Goal: Information Seeking & Learning: Learn about a topic

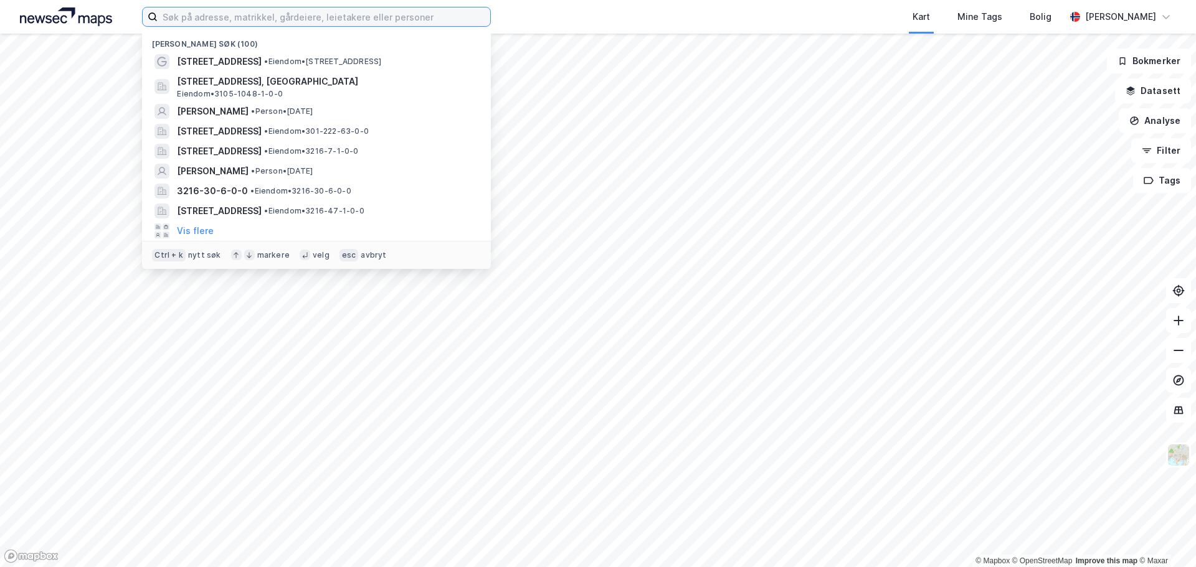
click at [206, 20] on input at bounding box center [324, 16] width 333 height 19
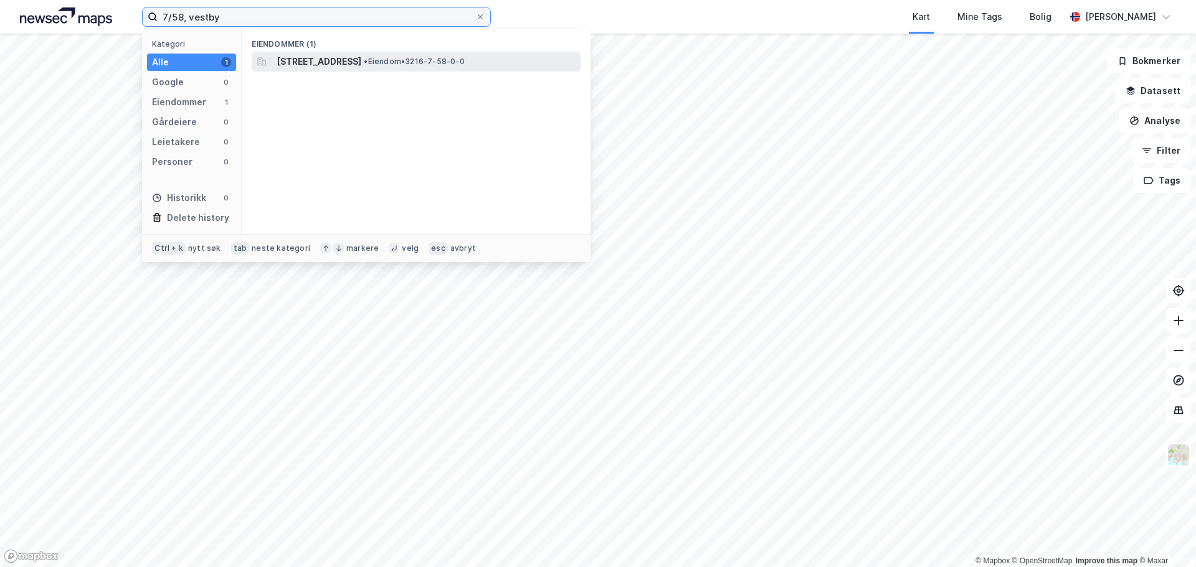
type input "7/58, vestby"
click at [306, 70] on div "[STREET_ADDRESS] • Eiendom • 3216-7-58-0-0" at bounding box center [416, 62] width 329 height 20
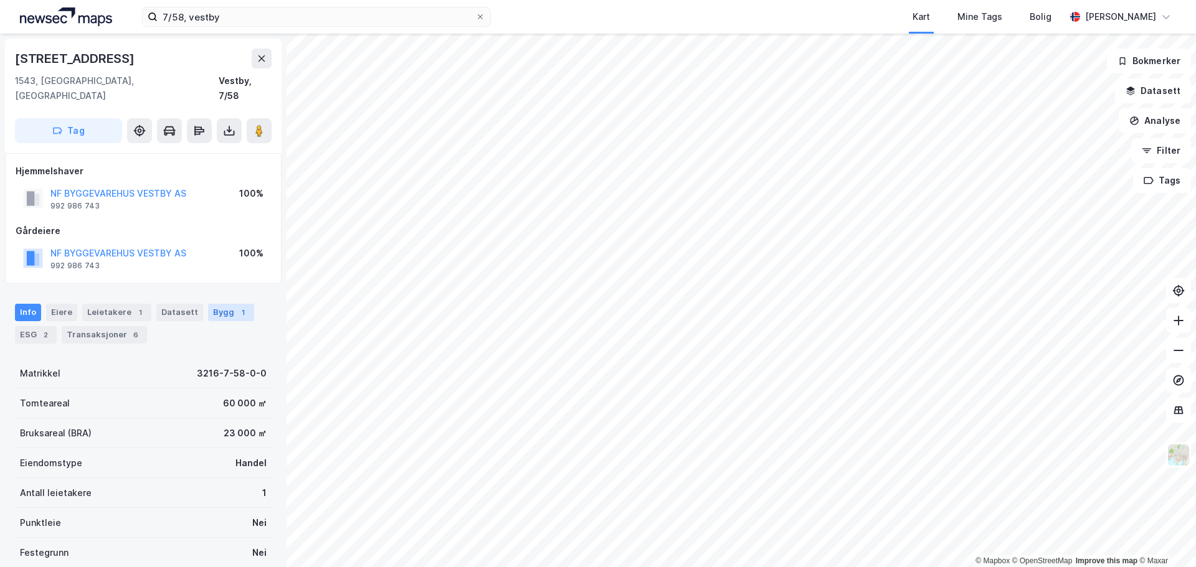
click at [209, 304] on div "Bygg 1" at bounding box center [231, 312] width 46 height 17
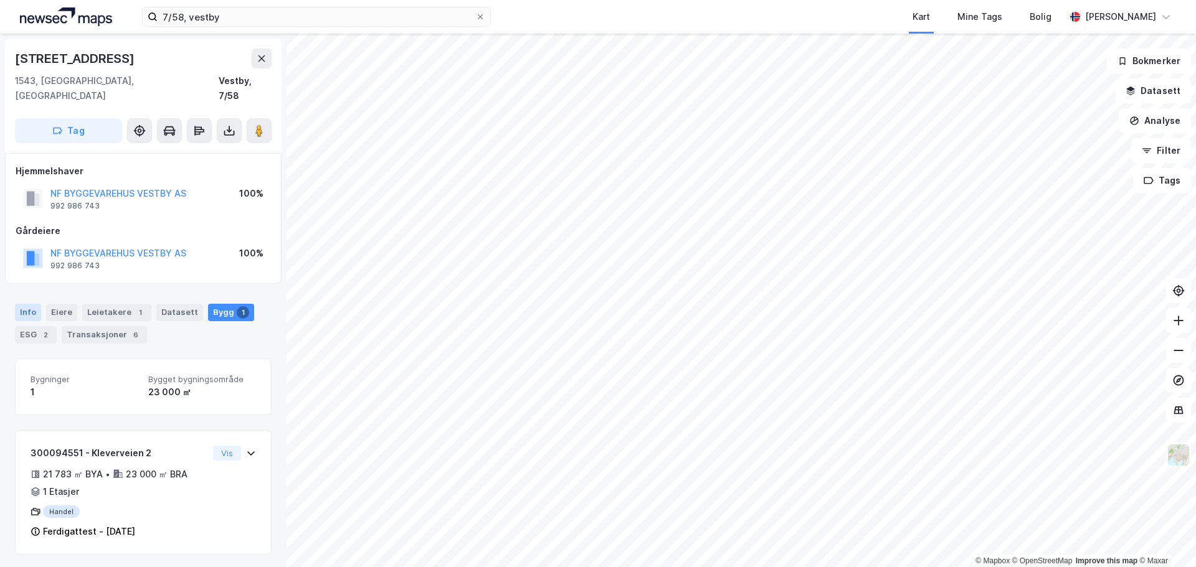
click at [34, 304] on div "Info" at bounding box center [28, 312] width 26 height 17
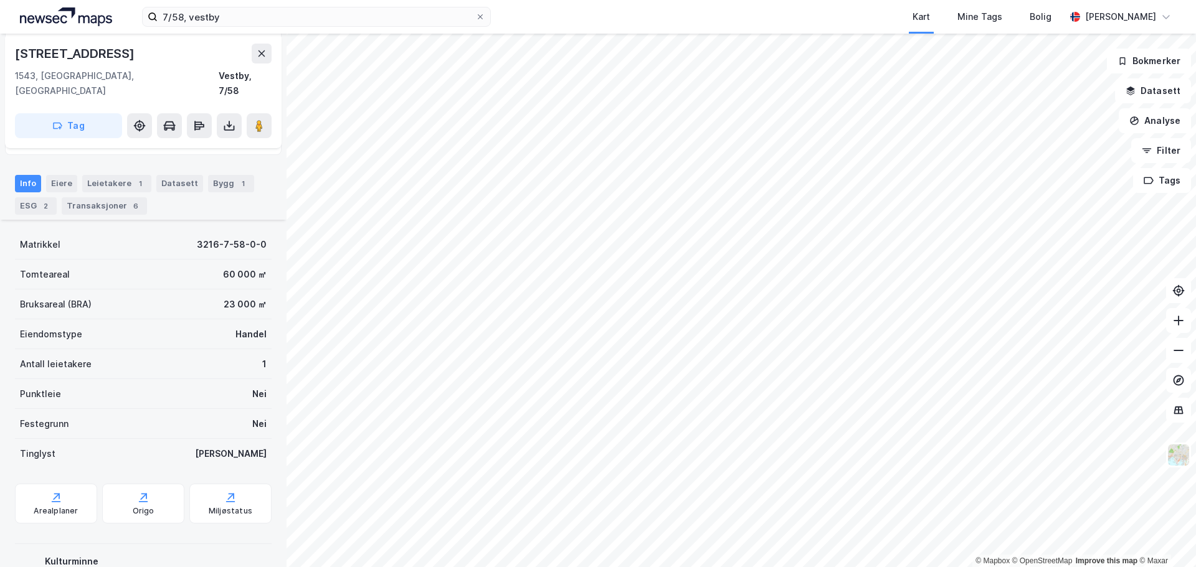
scroll to position [176, 0]
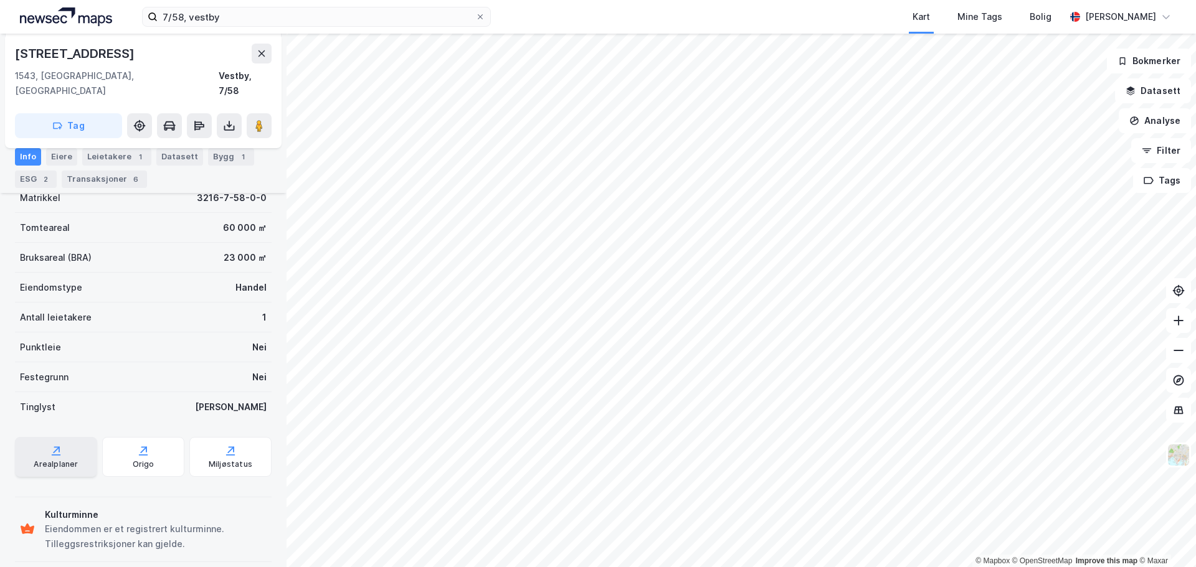
click at [59, 460] on div "Arealplaner" at bounding box center [56, 465] width 44 height 10
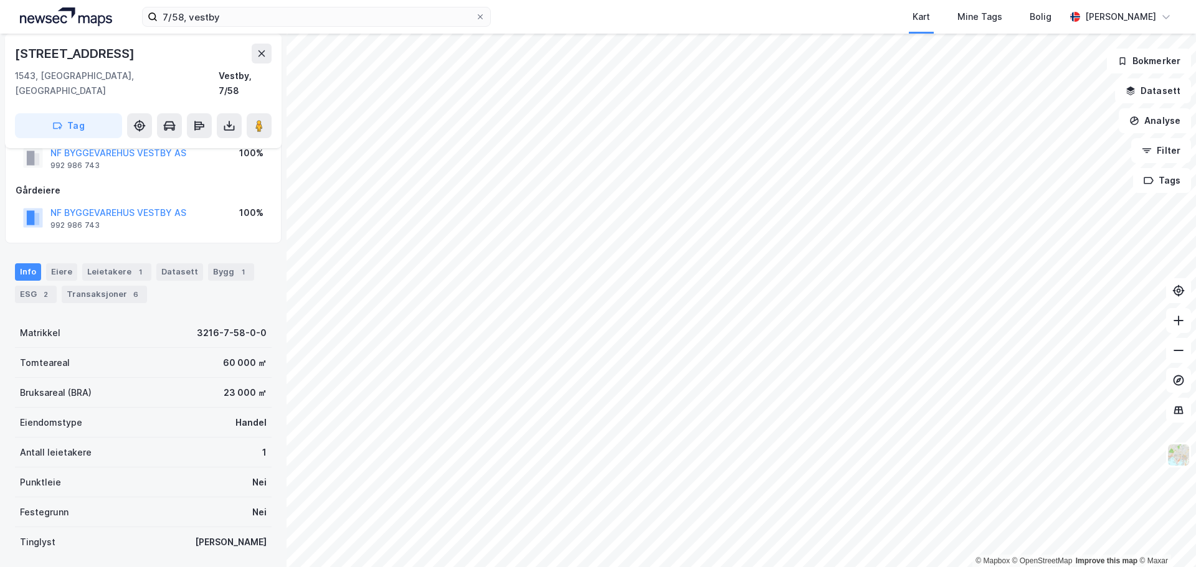
scroll to position [62, 0]
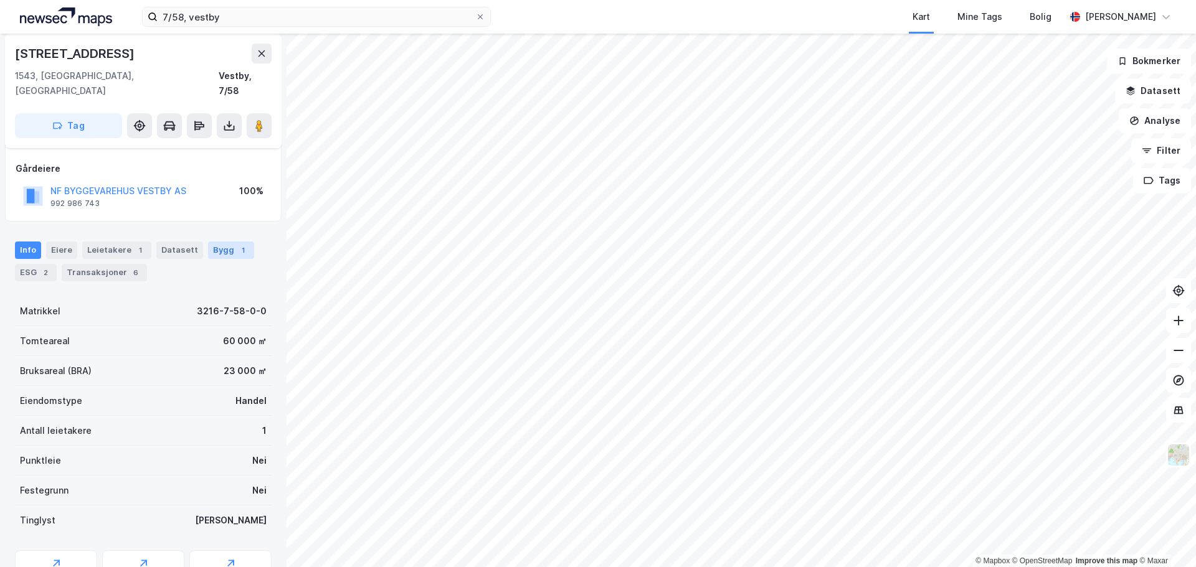
click at [219, 242] on div "Bygg 1" at bounding box center [231, 250] width 46 height 17
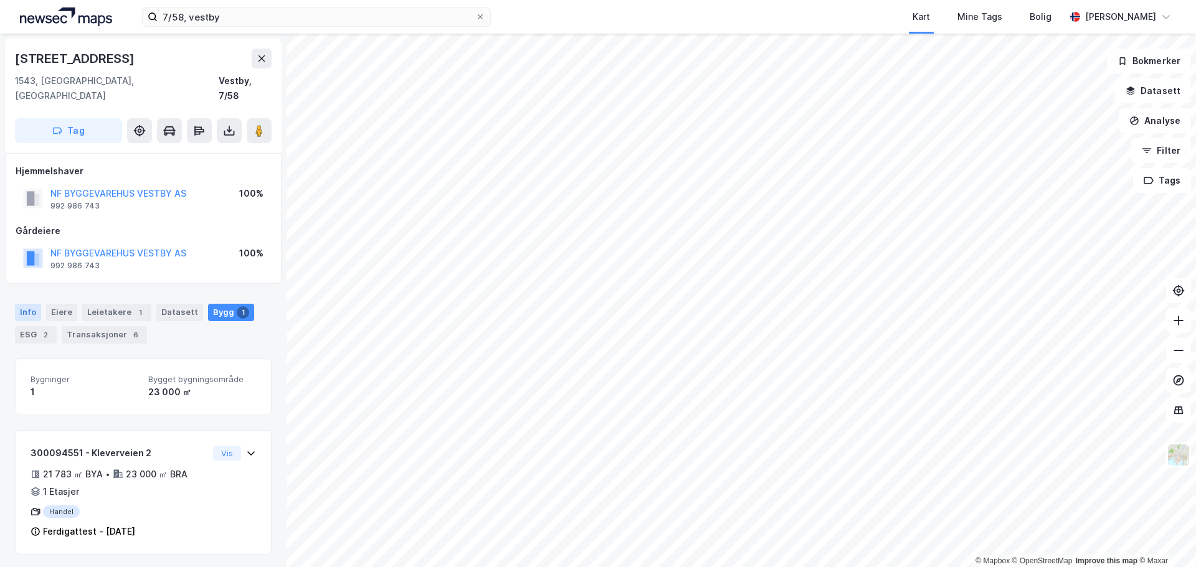
click at [27, 304] on div "Info" at bounding box center [28, 312] width 26 height 17
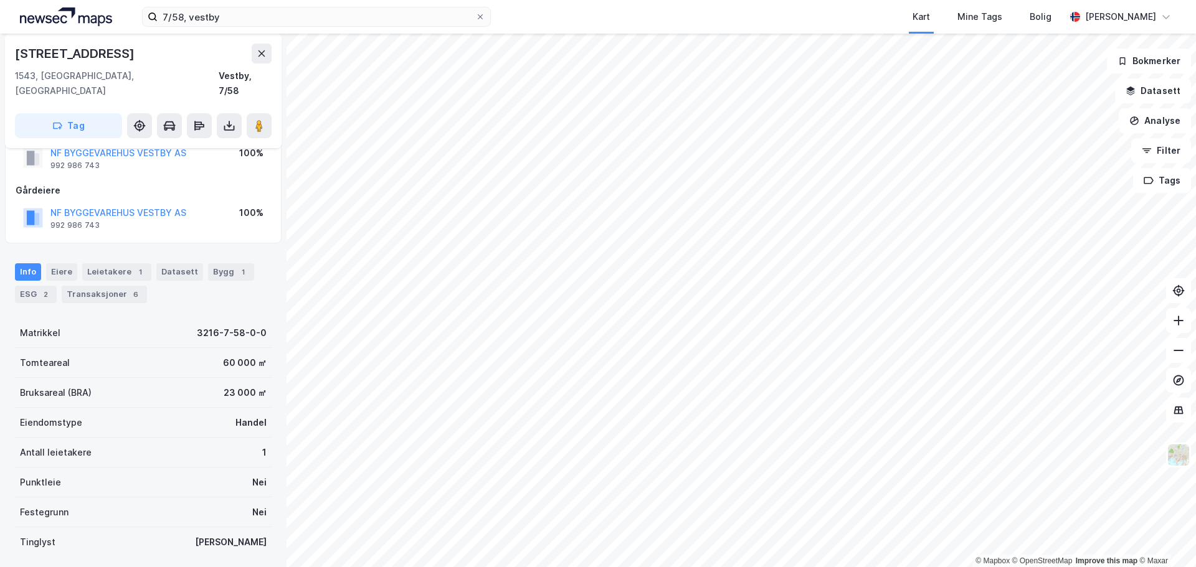
scroll to position [62, 0]
